Goal: Transaction & Acquisition: Purchase product/service

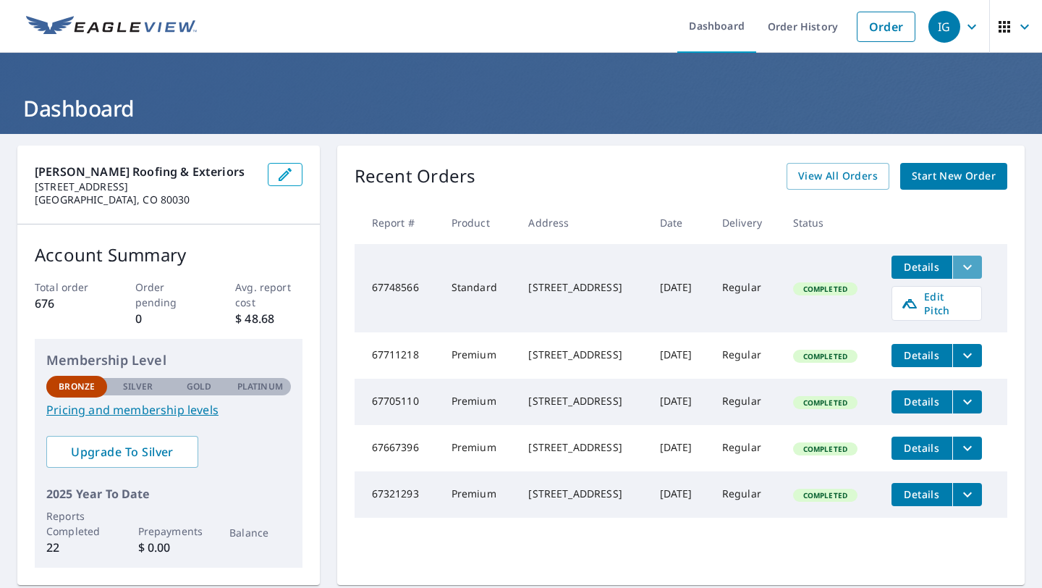
click at [973, 276] on button "filesDropdownBtn-67748566" at bounding box center [967, 266] width 30 height 23
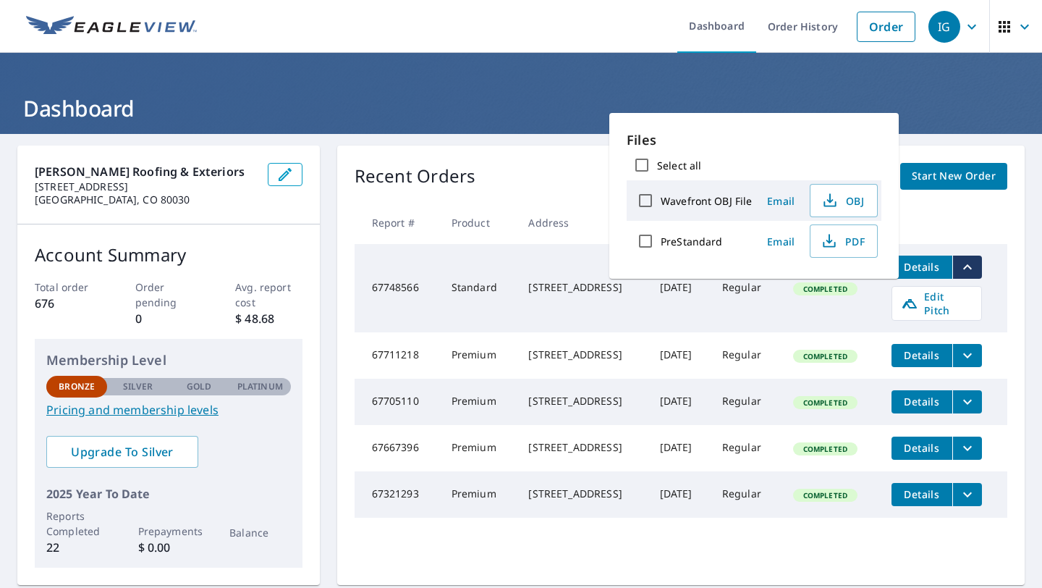
click at [582, 282] on div "[STREET_ADDRESS]" at bounding box center [582, 287] width 108 height 14
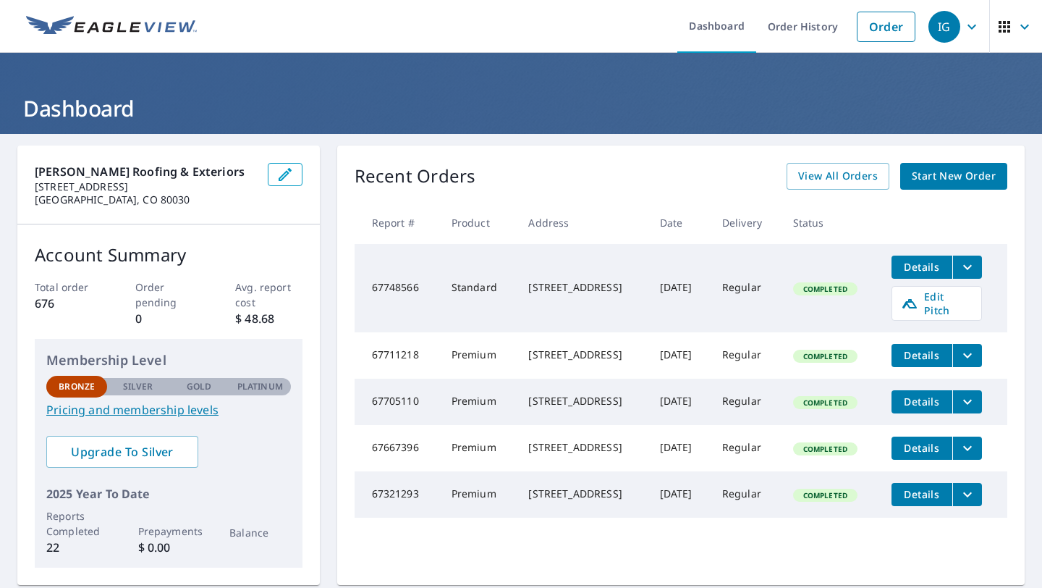
click at [528, 287] on div "[STREET_ADDRESS]" at bounding box center [582, 287] width 108 height 14
click at [919, 266] on span "Details" at bounding box center [921, 267] width 43 height 14
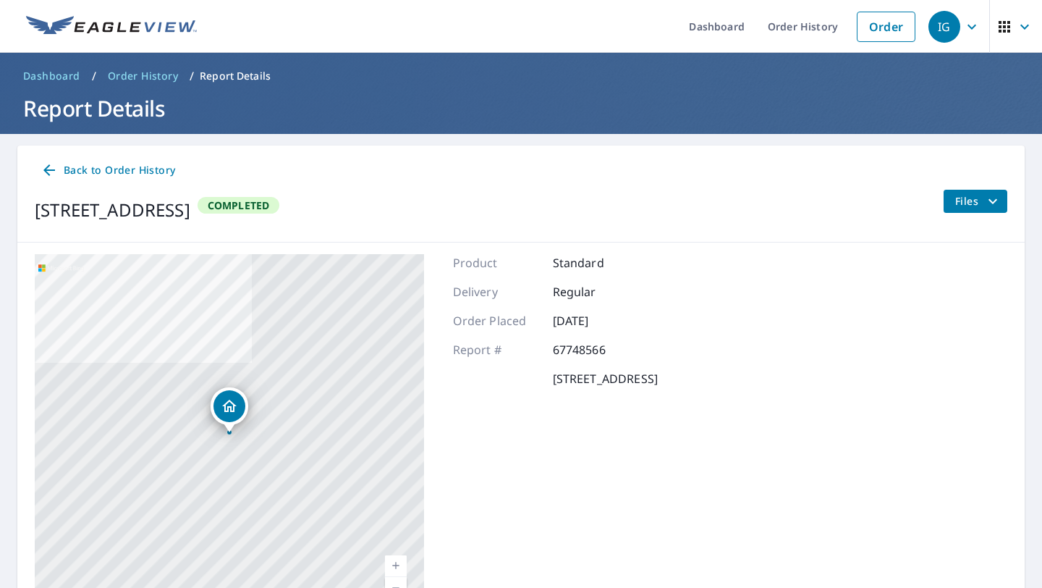
click at [951, 214] on div "Files" at bounding box center [975, 210] width 64 height 41
click at [962, 198] on span "Files" at bounding box center [978, 200] width 46 height 17
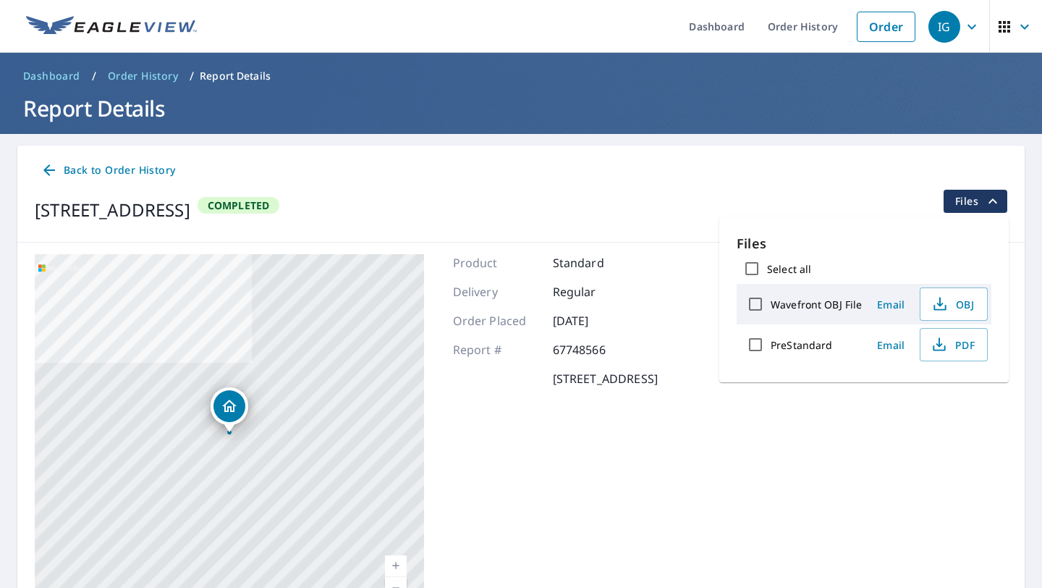
click at [674, 216] on div "3433 Vallejo St Denver, CO 80211 Completed Files" at bounding box center [521, 210] width 973 height 41
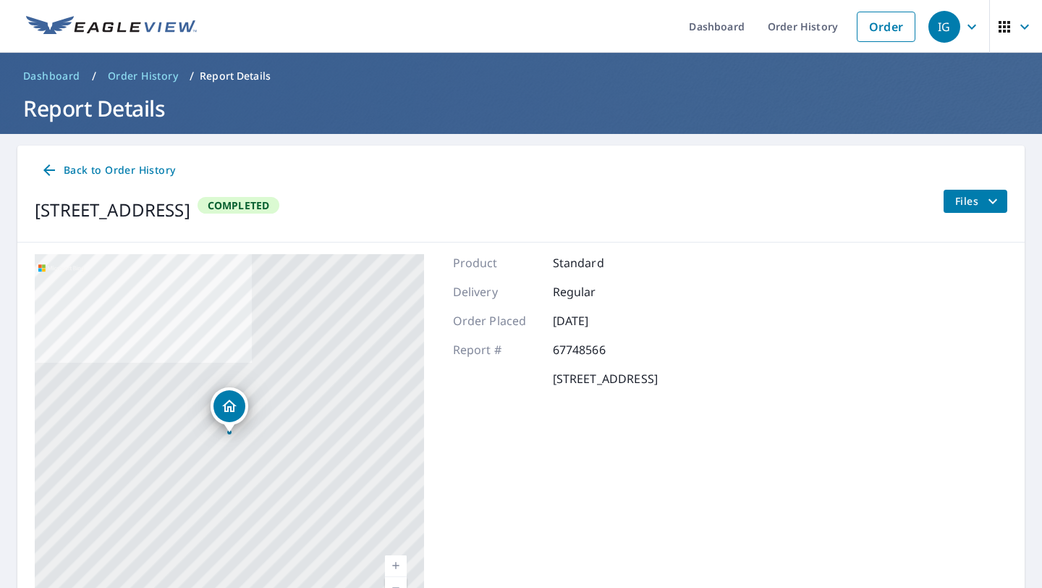
scroll to position [88, 0]
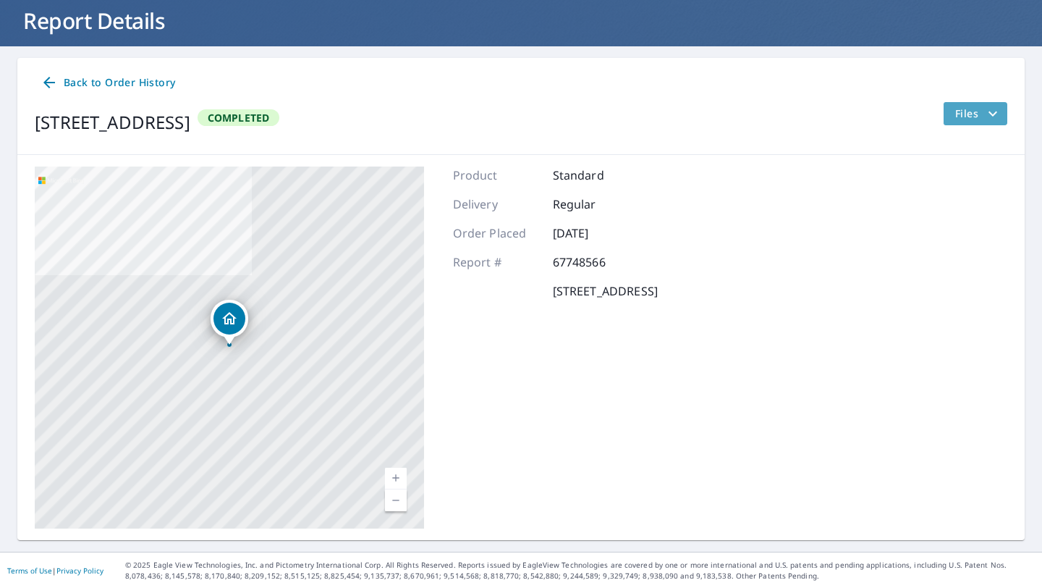
click at [970, 110] on span "Files" at bounding box center [978, 113] width 46 height 17
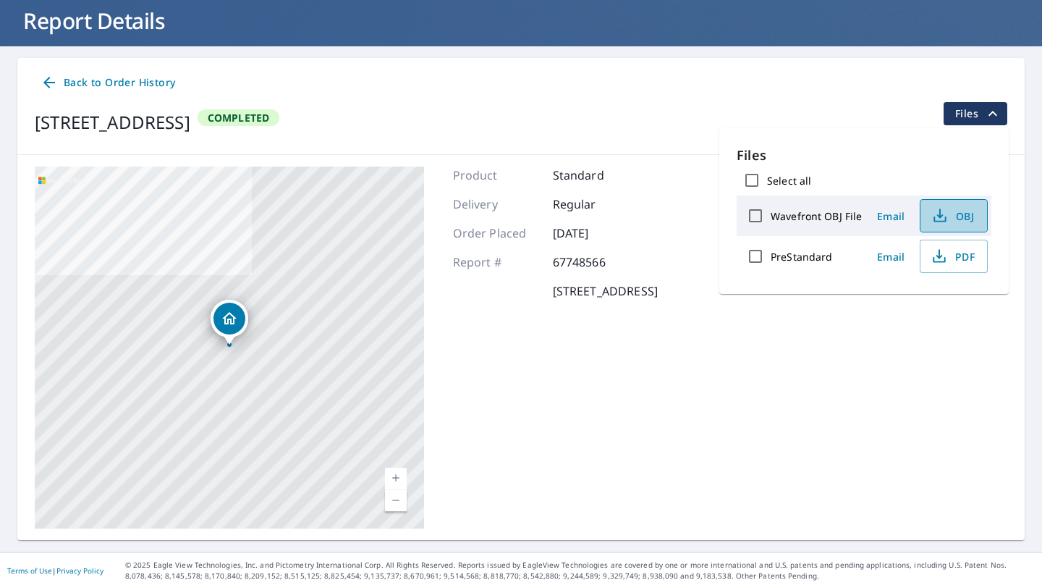
click at [952, 219] on span "OBJ" at bounding box center [952, 215] width 46 height 17
click at [735, 100] on div "Back to Order History 3433 Vallejo St Denver, CO 80211 Completed Files" at bounding box center [520, 106] width 1007 height 97
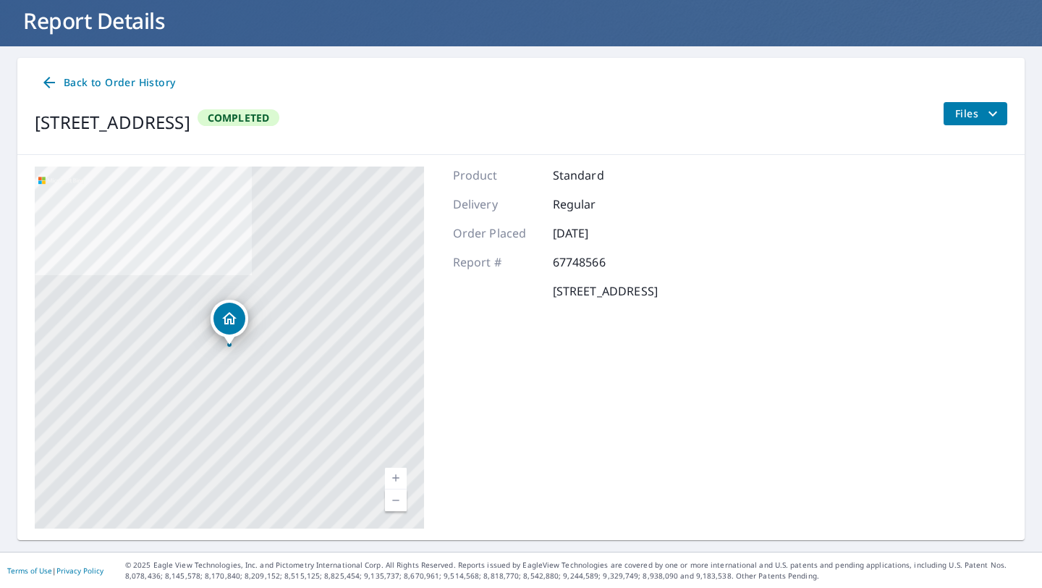
click at [991, 106] on icon "filesDropdownBtn-67748566" at bounding box center [992, 113] width 17 height 17
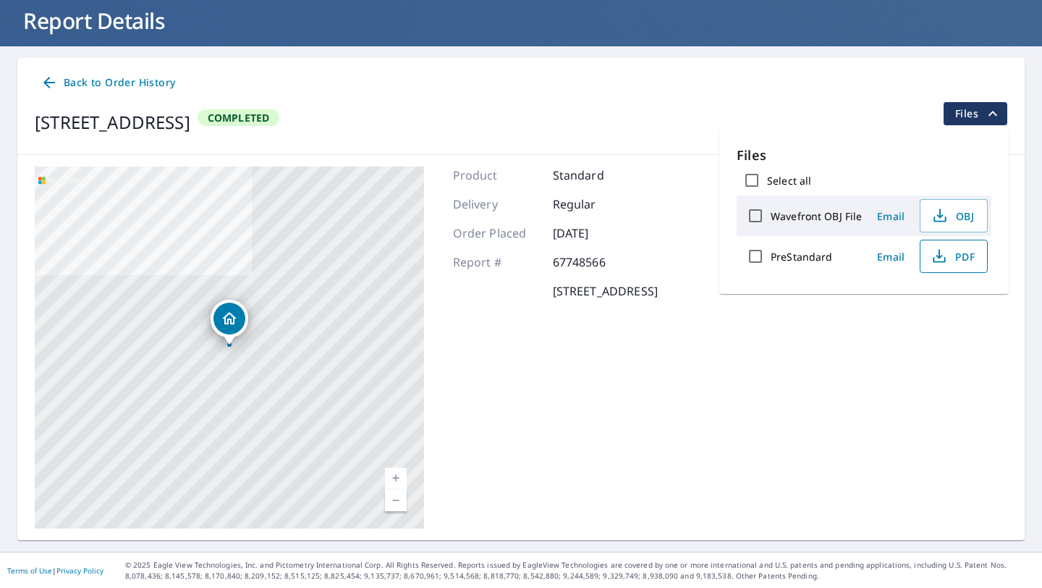
click at [950, 257] on span "PDF" at bounding box center [952, 255] width 46 height 17
click at [114, 81] on span "Back to Order History" at bounding box center [108, 83] width 135 height 18
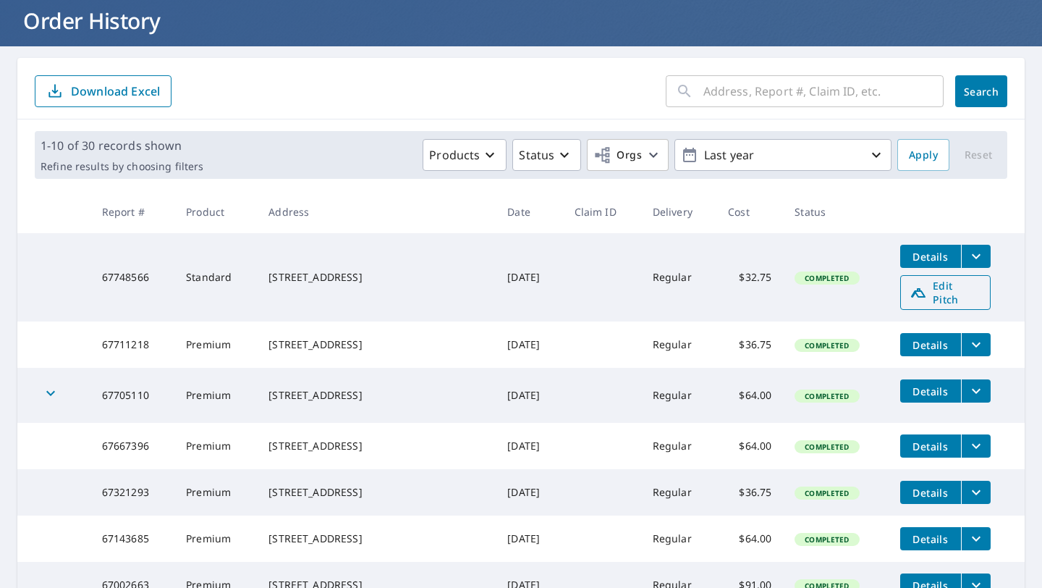
click at [934, 283] on span "Edit Pitch" at bounding box center [946, 292] width 72 height 27
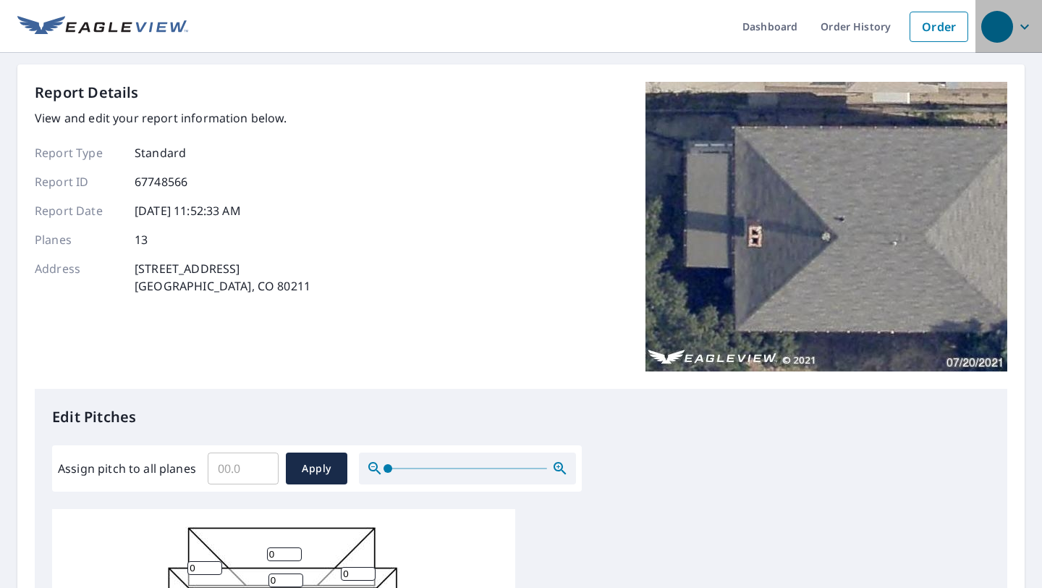
click at [1002, 27] on div "button" at bounding box center [997, 27] width 32 height 32
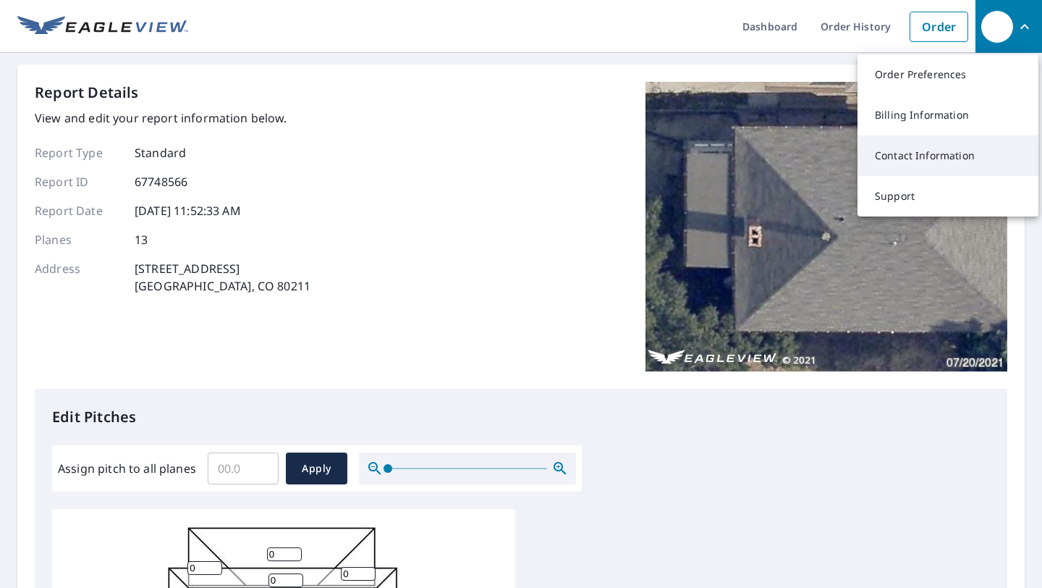
click at [932, 145] on link "Contact Information" at bounding box center [948, 155] width 181 height 41
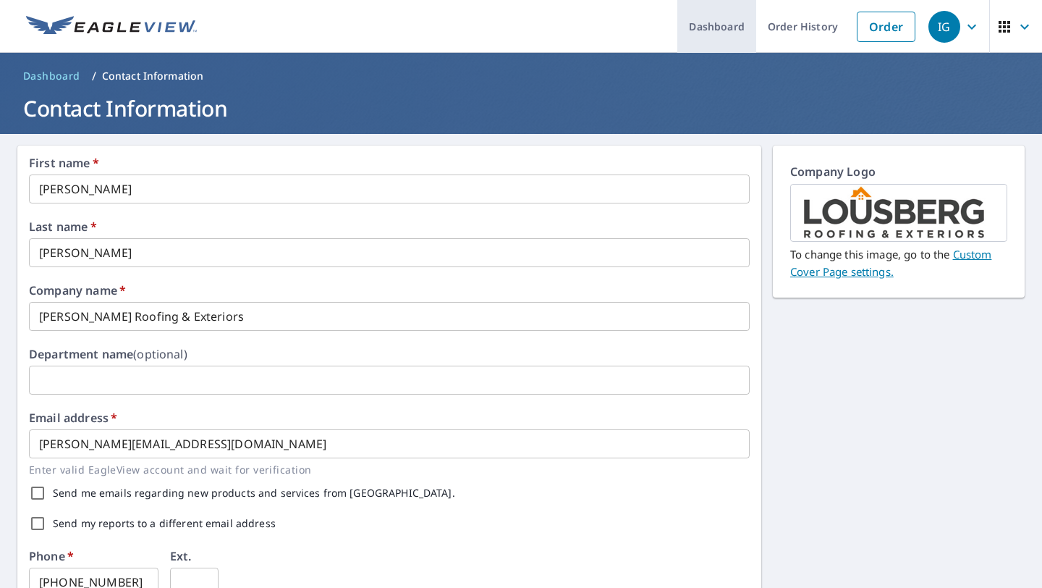
click at [737, 24] on link "Dashboard" at bounding box center [716, 26] width 79 height 53
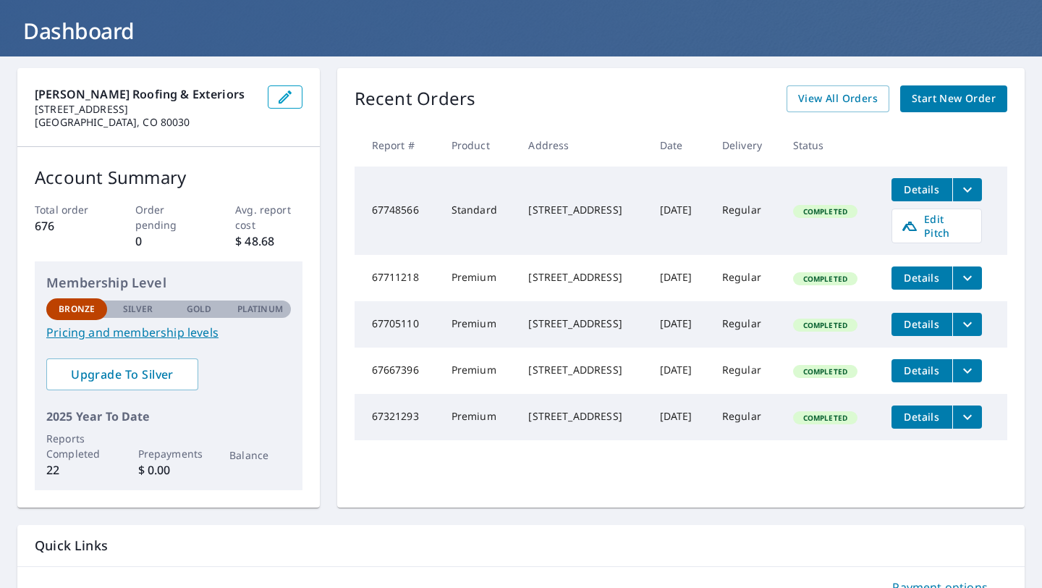
scroll to position [51, 0]
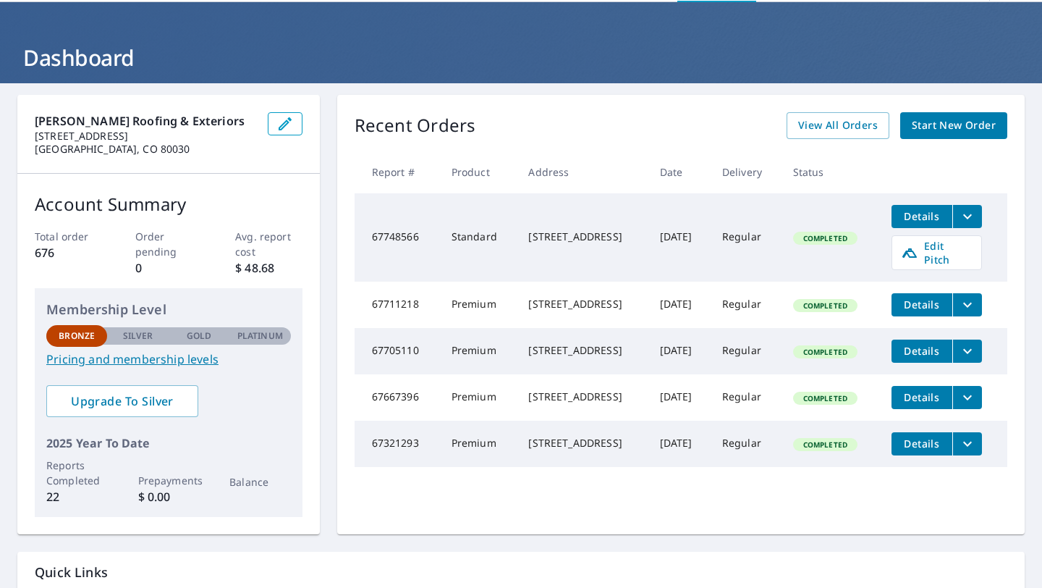
click at [971, 215] on icon "filesDropdownBtn-67748566" at bounding box center [967, 216] width 17 height 17
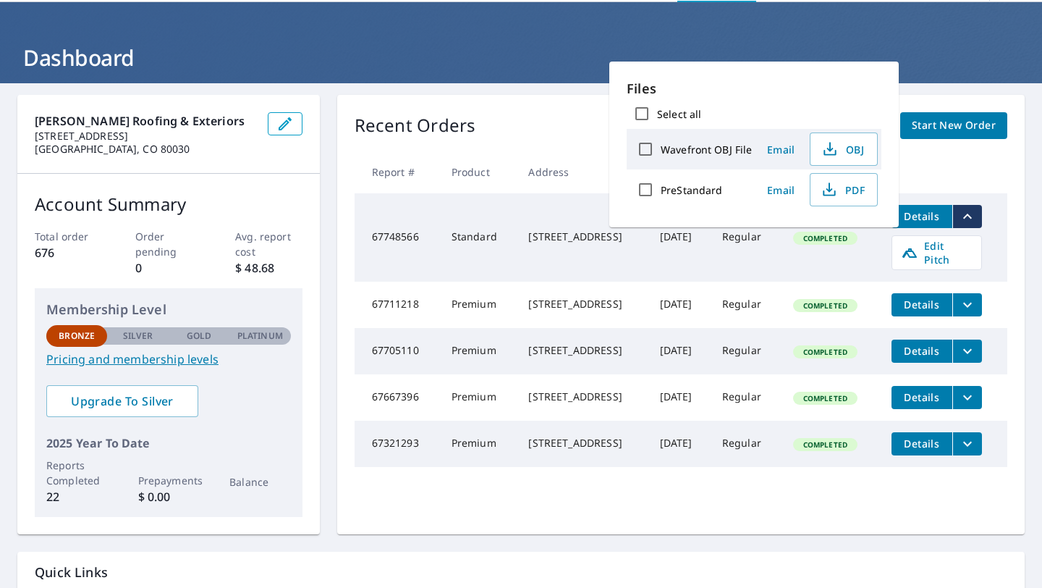
click at [572, 236] on div "[STREET_ADDRESS]" at bounding box center [582, 236] width 108 height 14
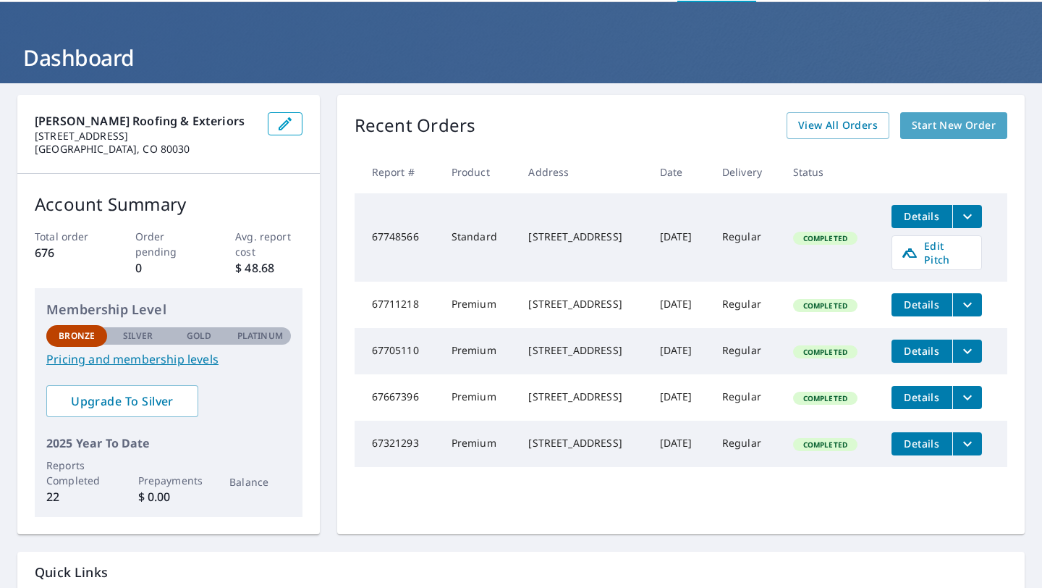
click at [912, 121] on link "Start New Order" at bounding box center [953, 125] width 107 height 27
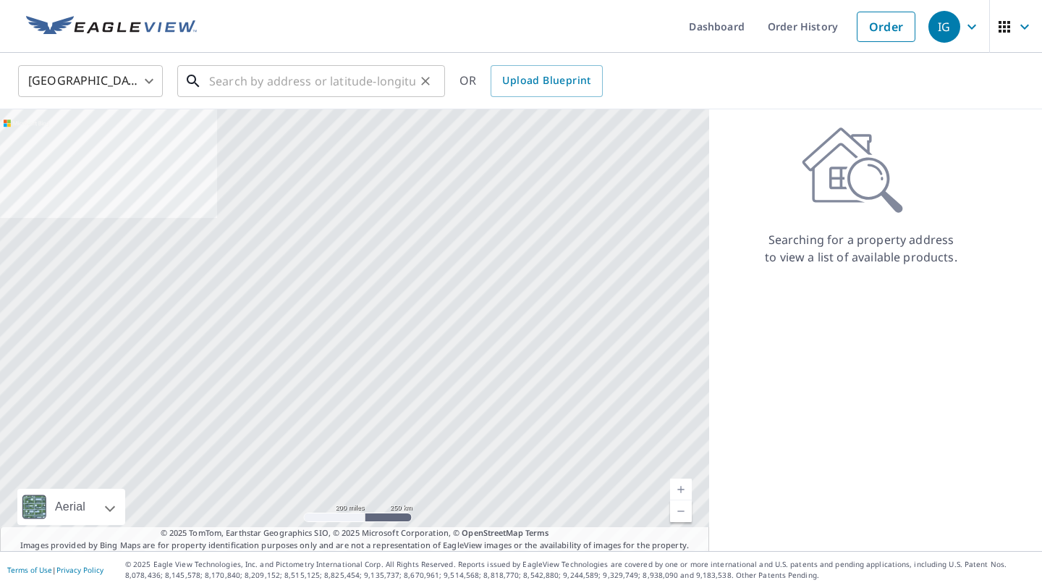
click at [334, 80] on input "text" at bounding box center [312, 81] width 206 height 41
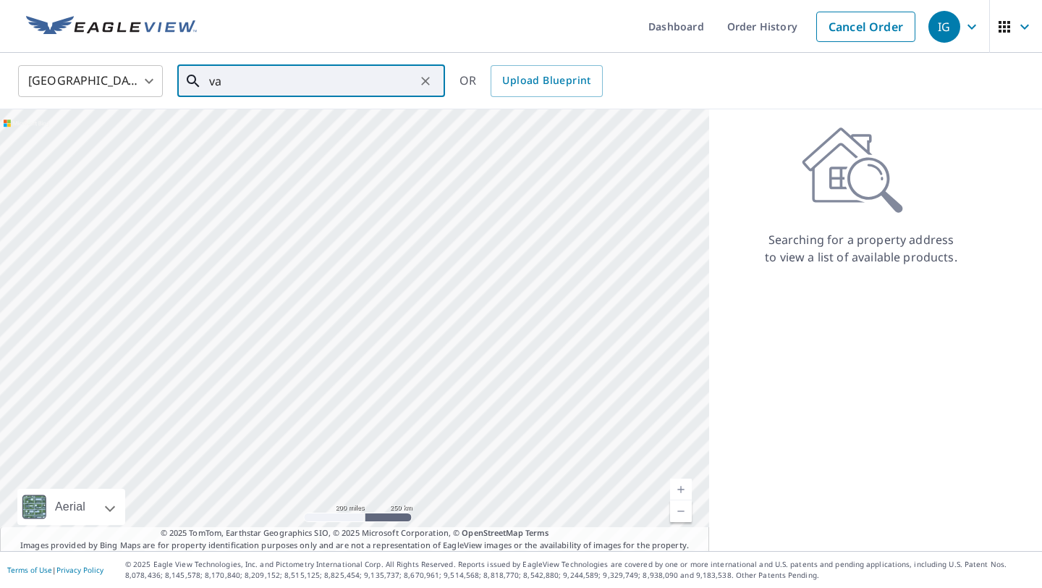
type input "val"
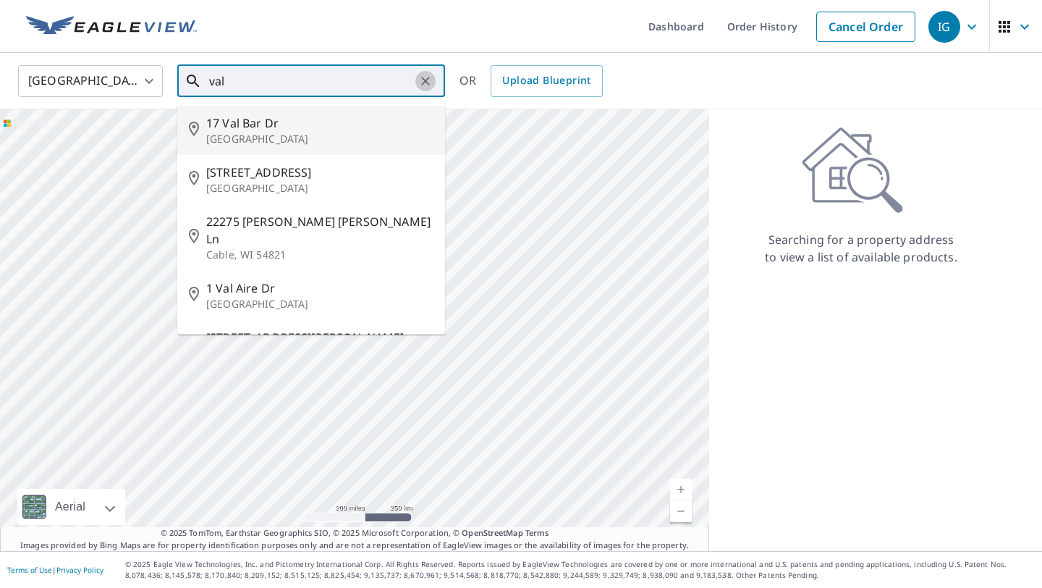
click at [423, 77] on icon "Clear" at bounding box center [425, 81] width 14 height 14
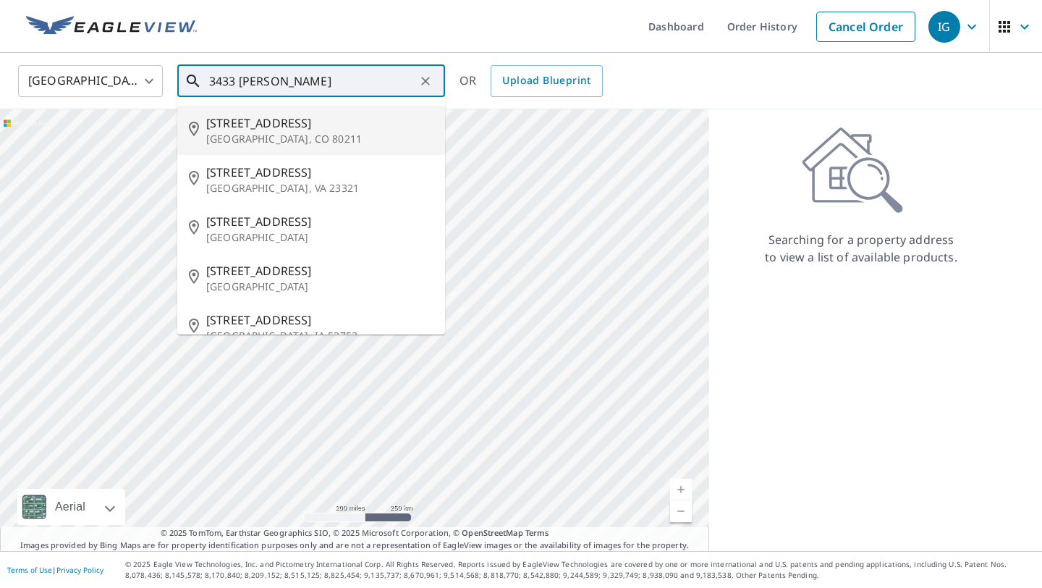
click at [279, 137] on p "[GEOGRAPHIC_DATA], CO 80211" at bounding box center [319, 139] width 227 height 14
type input "[STREET_ADDRESS]"
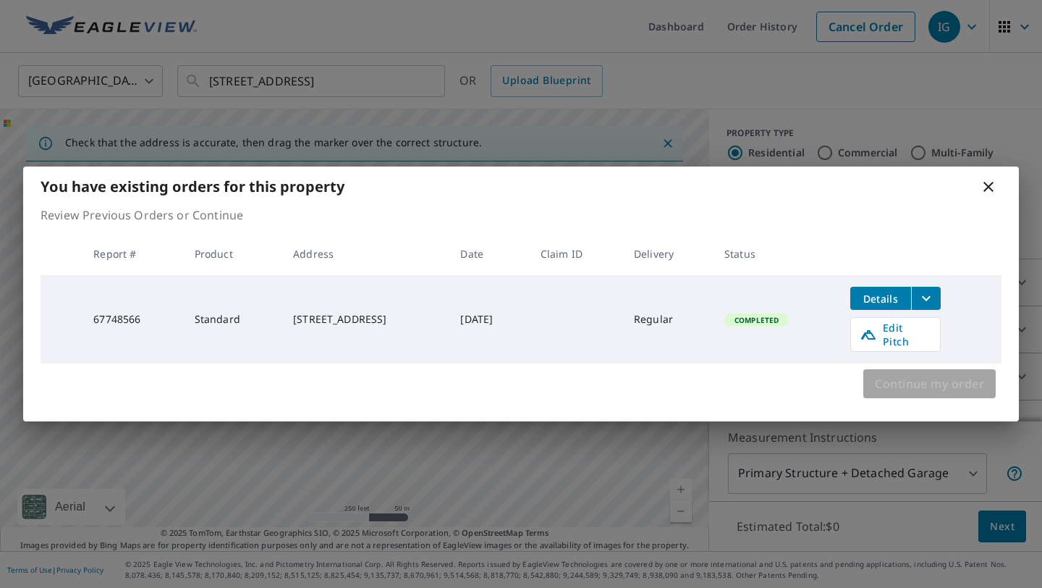
click at [928, 375] on span "Continue my order" at bounding box center [929, 383] width 109 height 20
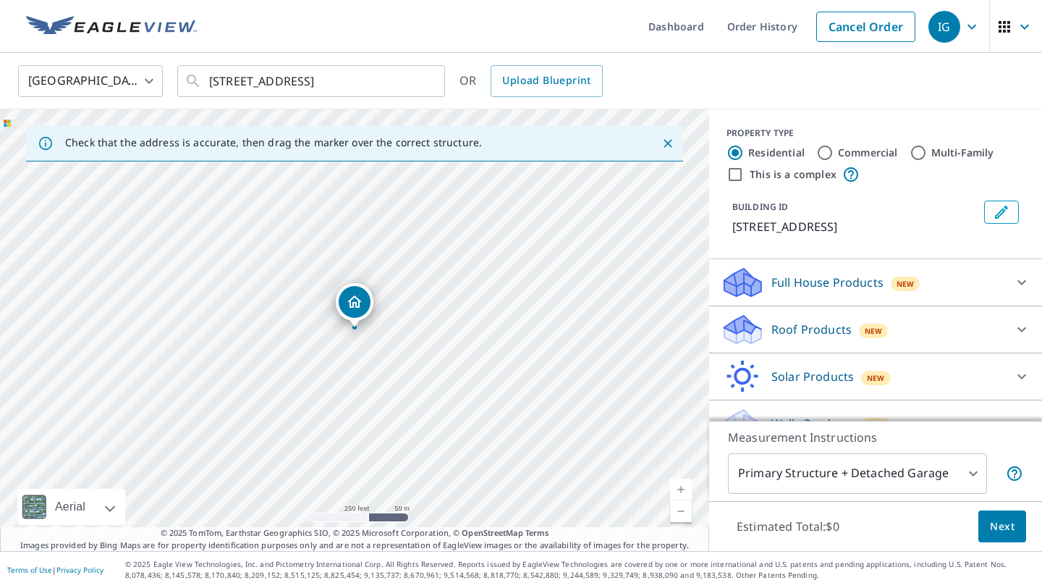
scroll to position [27, 0]
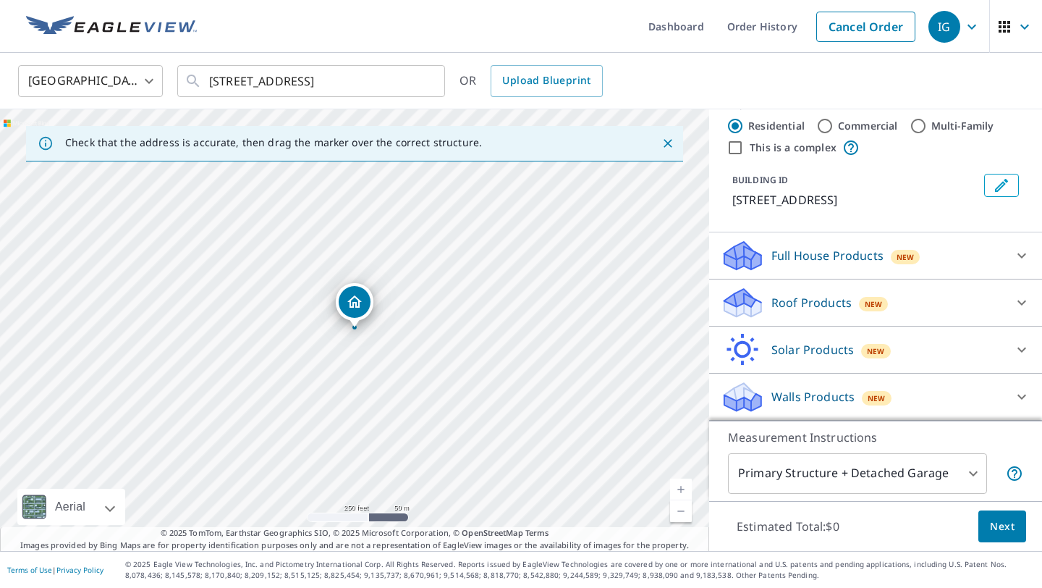
click at [837, 306] on p "Roof Products" at bounding box center [811, 302] width 80 height 17
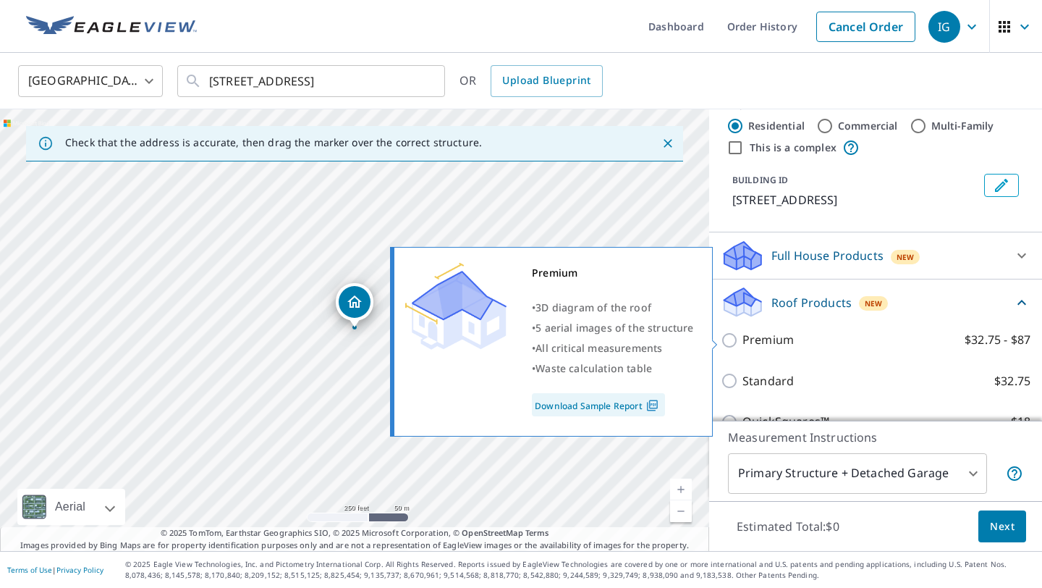
click at [776, 338] on p "Premium" at bounding box center [767, 340] width 51 height 18
click at [742, 338] on input "Premium $32.75 - $87" at bounding box center [732, 339] width 22 height 17
checkbox input "true"
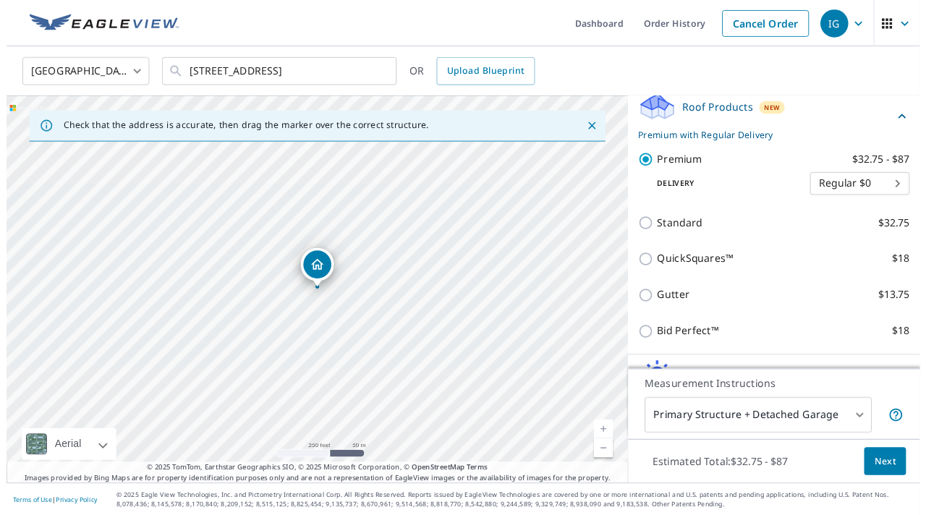
scroll to position [213, 0]
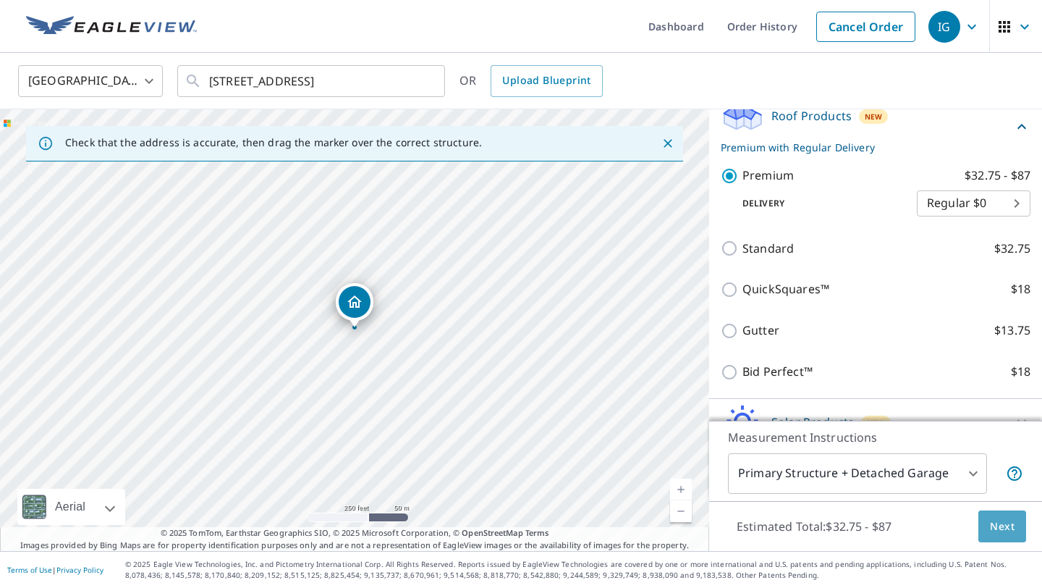
click at [1020, 533] on button "Next" at bounding box center [1002, 526] width 48 height 33
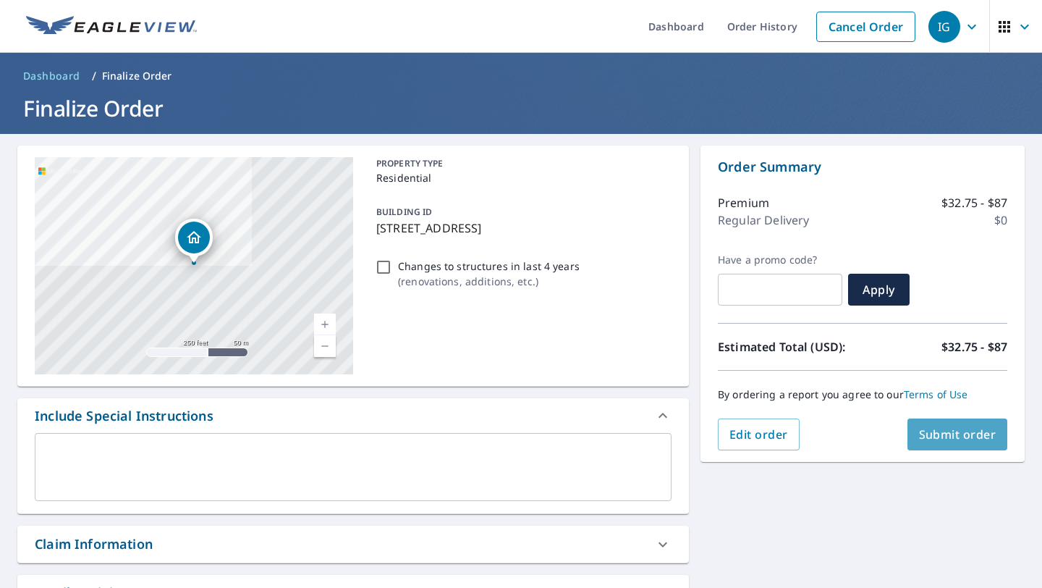
click at [980, 428] on span "Submit order" at bounding box center [957, 434] width 77 height 16
checkbox input "true"
